Goal: Task Accomplishment & Management: Use online tool/utility

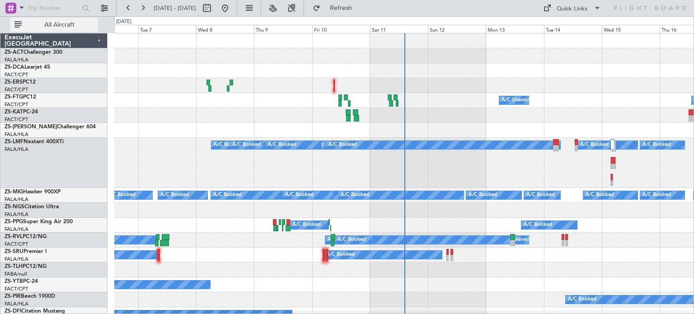
click at [67, 23] on span "All Aircraft" at bounding box center [60, 25] width 72 height 6
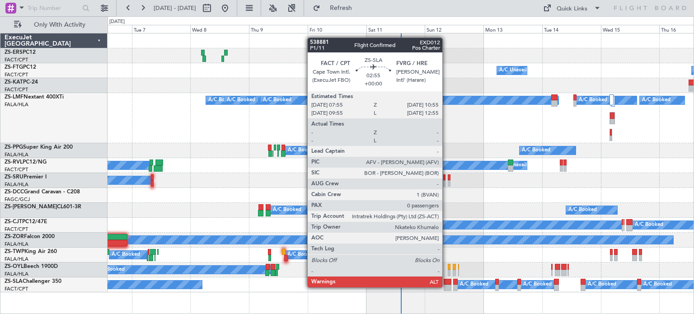
click at [447, 287] on div at bounding box center [448, 288] width 8 height 6
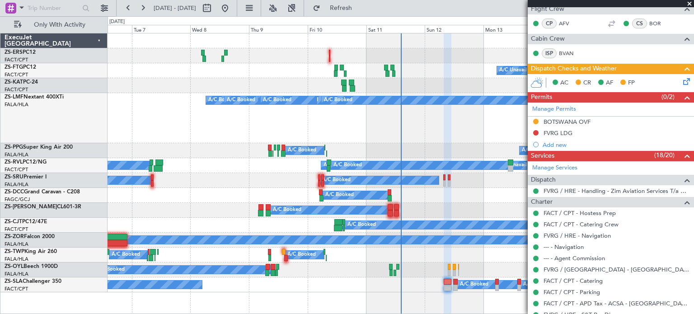
scroll to position [151, 0]
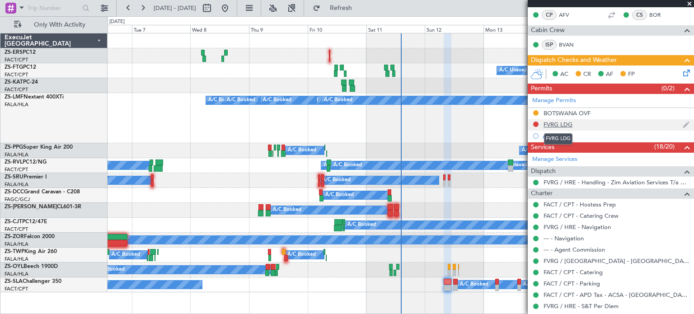
click at [551, 124] on div "FVRG LDG" at bounding box center [558, 125] width 29 height 8
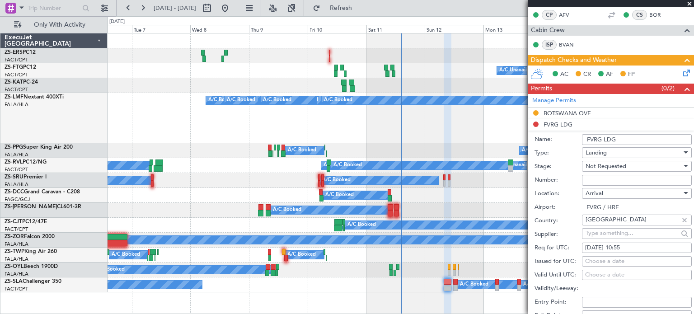
click at [691, 6] on span at bounding box center [689, 4] width 9 height 8
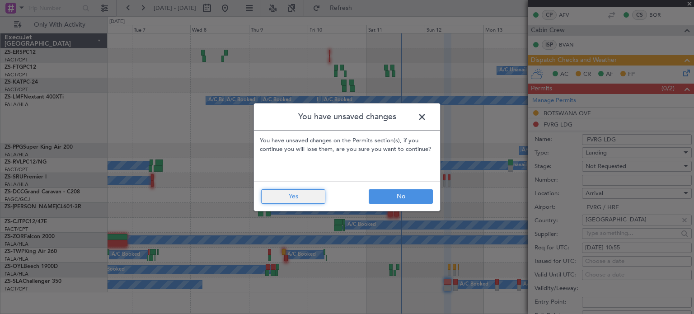
click at [304, 195] on button "Yes" at bounding box center [293, 196] width 64 height 14
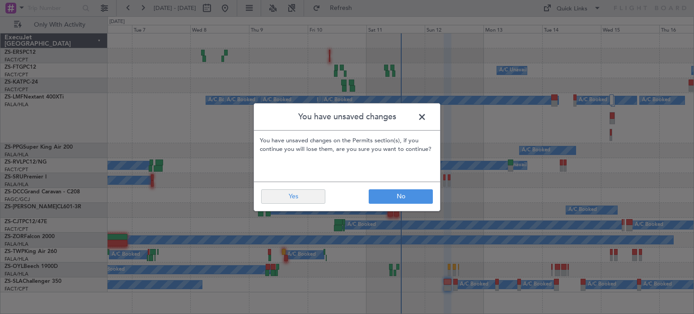
scroll to position [0, 0]
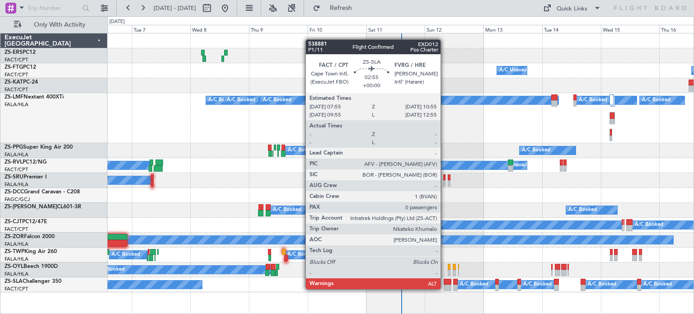
click at [445, 289] on div at bounding box center [448, 288] width 8 height 6
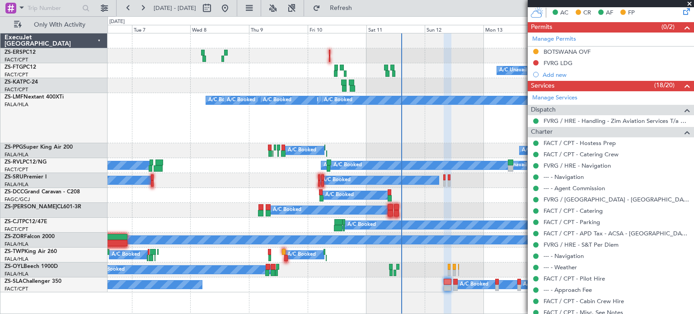
scroll to position [274, 0]
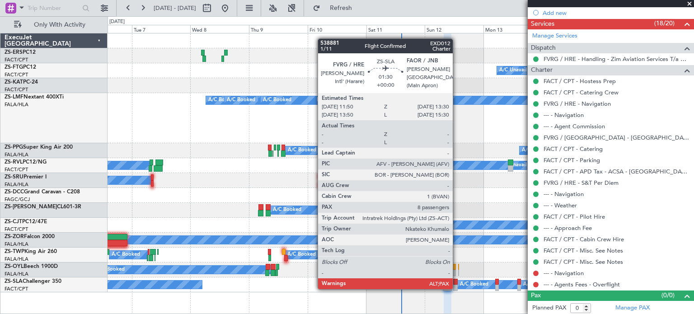
click at [457, 288] on div at bounding box center [455, 288] width 5 height 6
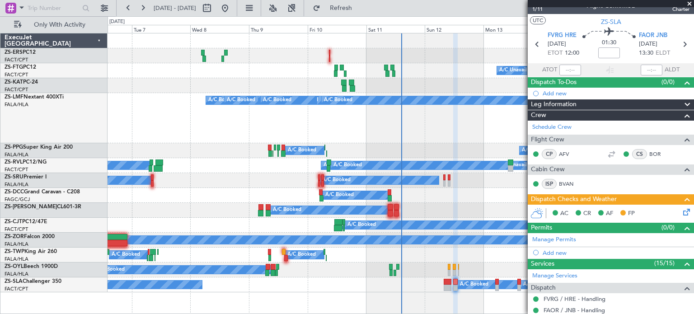
scroll to position [0, 0]
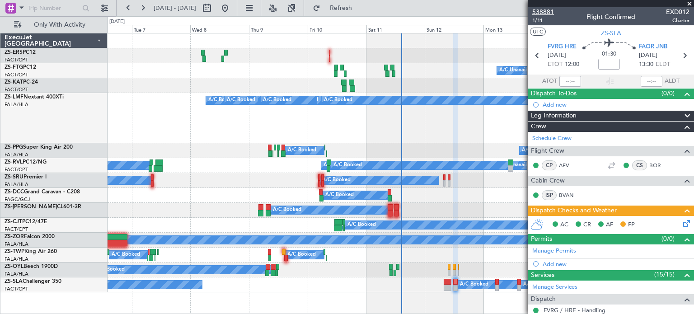
click at [545, 12] on span "538881" at bounding box center [543, 11] width 22 height 9
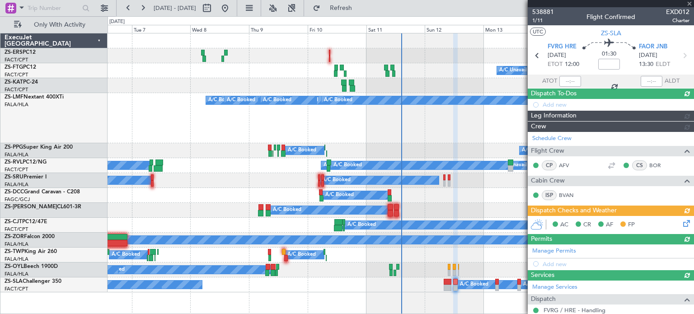
click at [689, 5] on div at bounding box center [611, 3] width 166 height 7
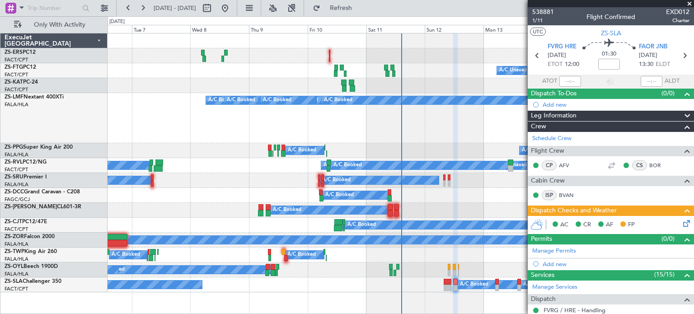
click at [691, 5] on span at bounding box center [689, 4] width 9 height 8
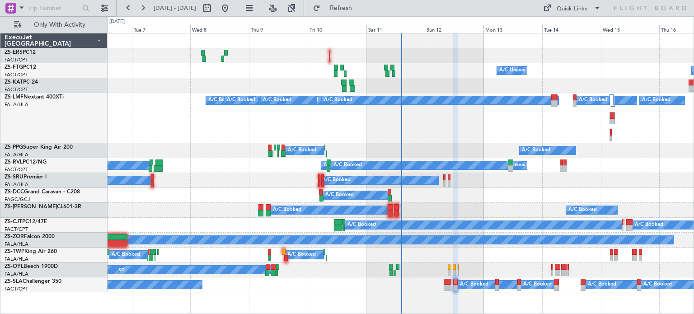
type input "0"
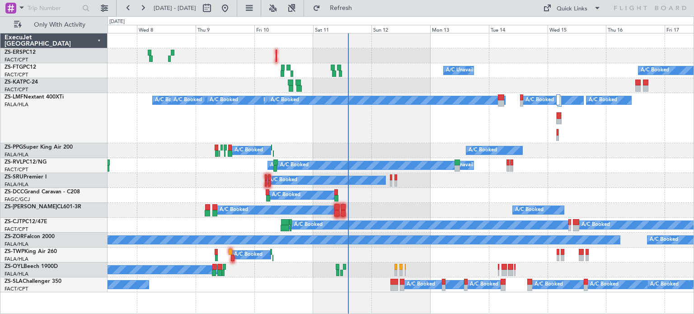
click at [450, 204] on div "A/C Unavailable A/C Booked A/C Booked A/C Booked A/C Booked A/C Booked A/C Book…" at bounding box center [401, 162] width 586 height 259
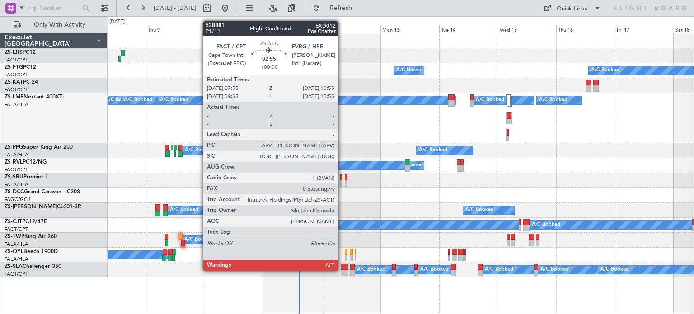
click at [342, 271] on div at bounding box center [345, 273] width 8 height 6
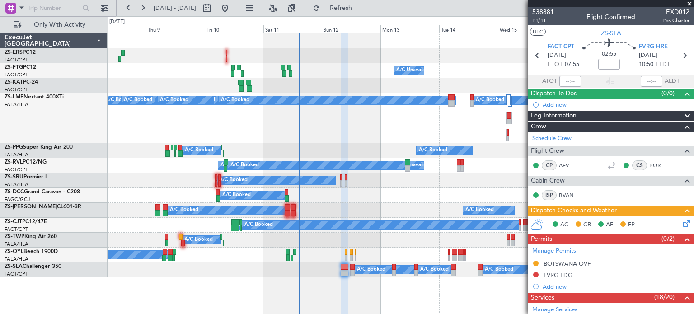
click at [689, 5] on span at bounding box center [689, 4] width 9 height 8
